Goal: Navigation & Orientation: Find specific page/section

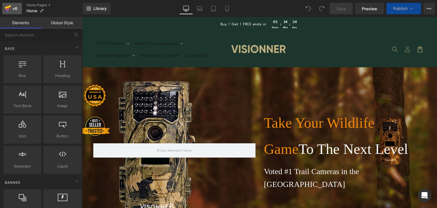
click at [9, 12] on icon at bounding box center [8, 8] width 7 height 14
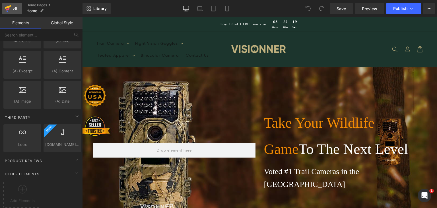
click at [8, 7] on icon at bounding box center [8, 7] width 7 height 4
